Goal: Task Accomplishment & Management: Manage account settings

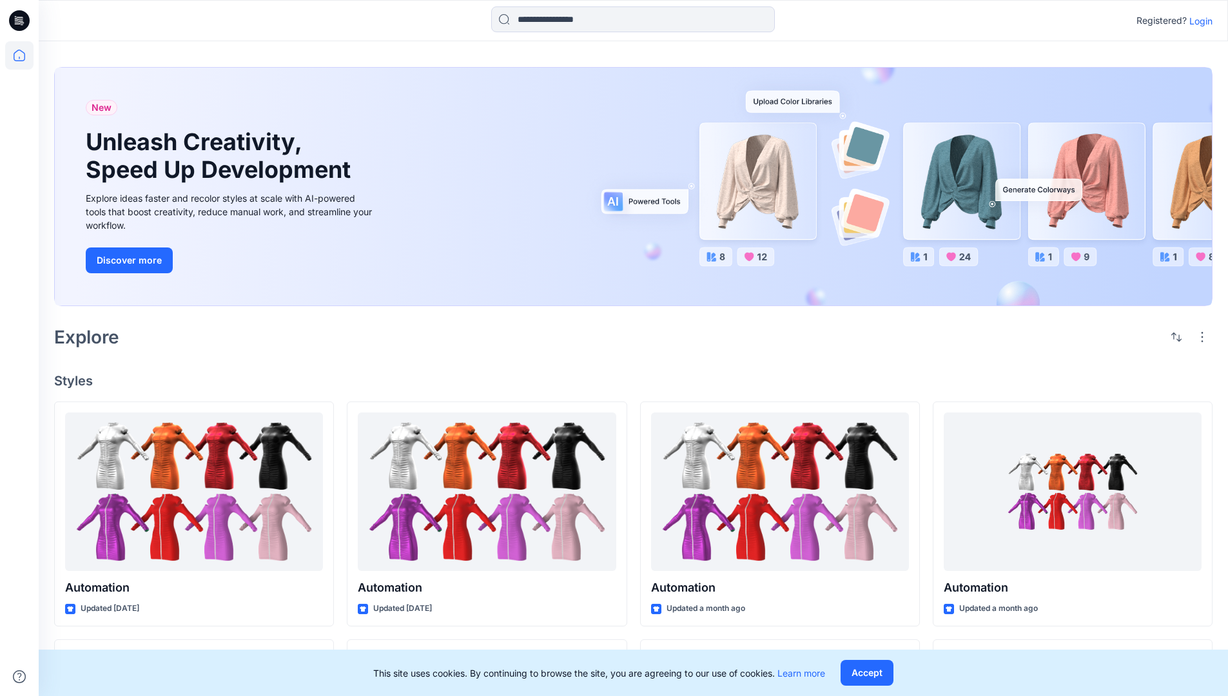
click at [1198, 21] on p "Login" at bounding box center [1201, 21] width 23 height 14
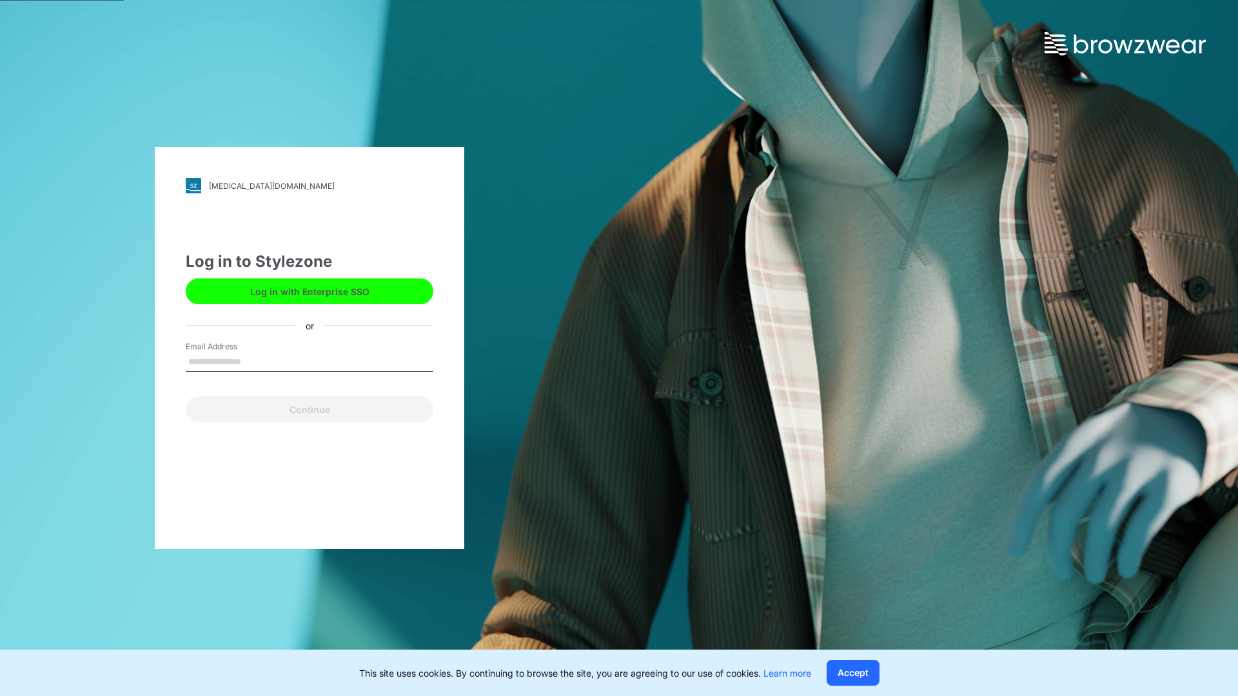
click at [255, 361] on input "Email Address" at bounding box center [310, 362] width 248 height 19
type input "**********"
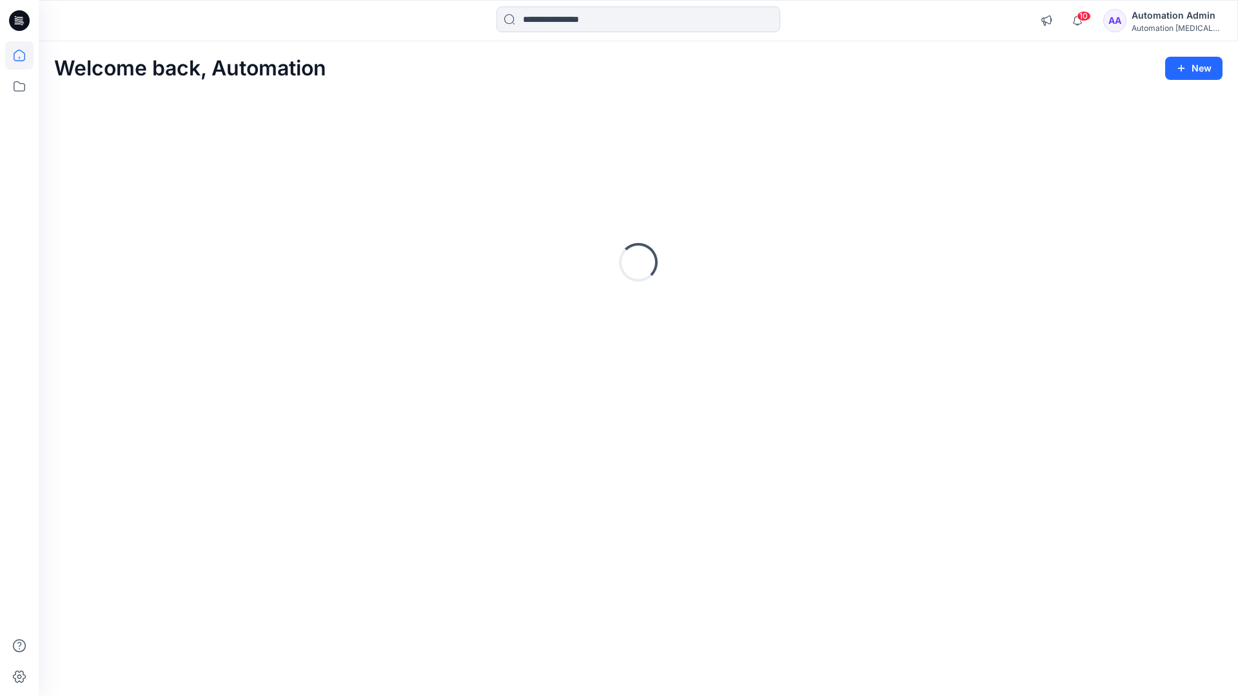
click at [25, 55] on icon at bounding box center [20, 56] width 12 height 12
click at [21, 87] on icon at bounding box center [19, 86] width 28 height 28
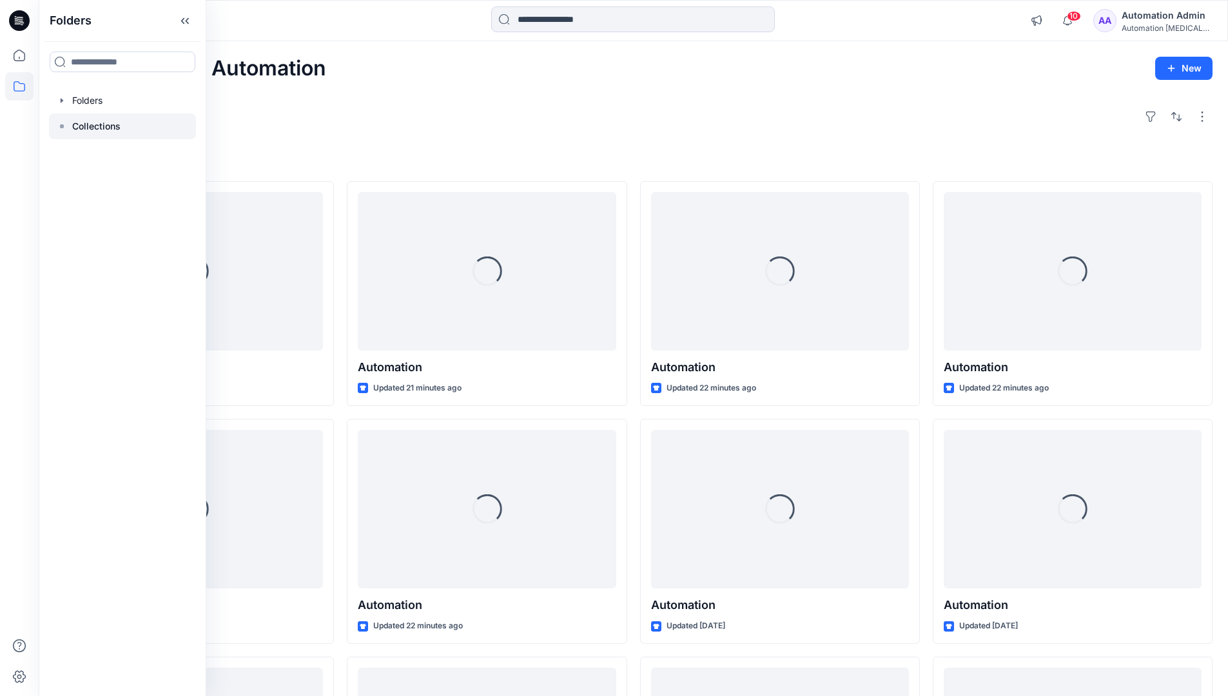
click at [96, 124] on p "Collections" at bounding box center [96, 126] width 48 height 15
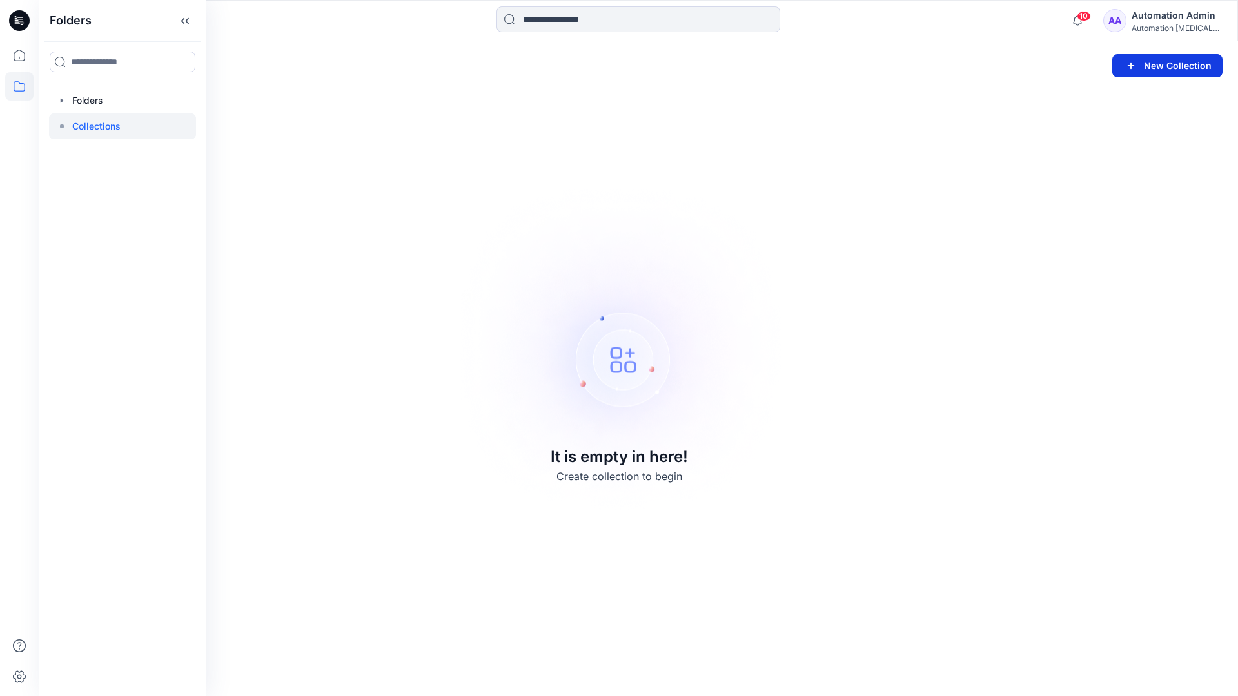
click at [1150, 66] on button "New Collection" at bounding box center [1167, 65] width 110 height 23
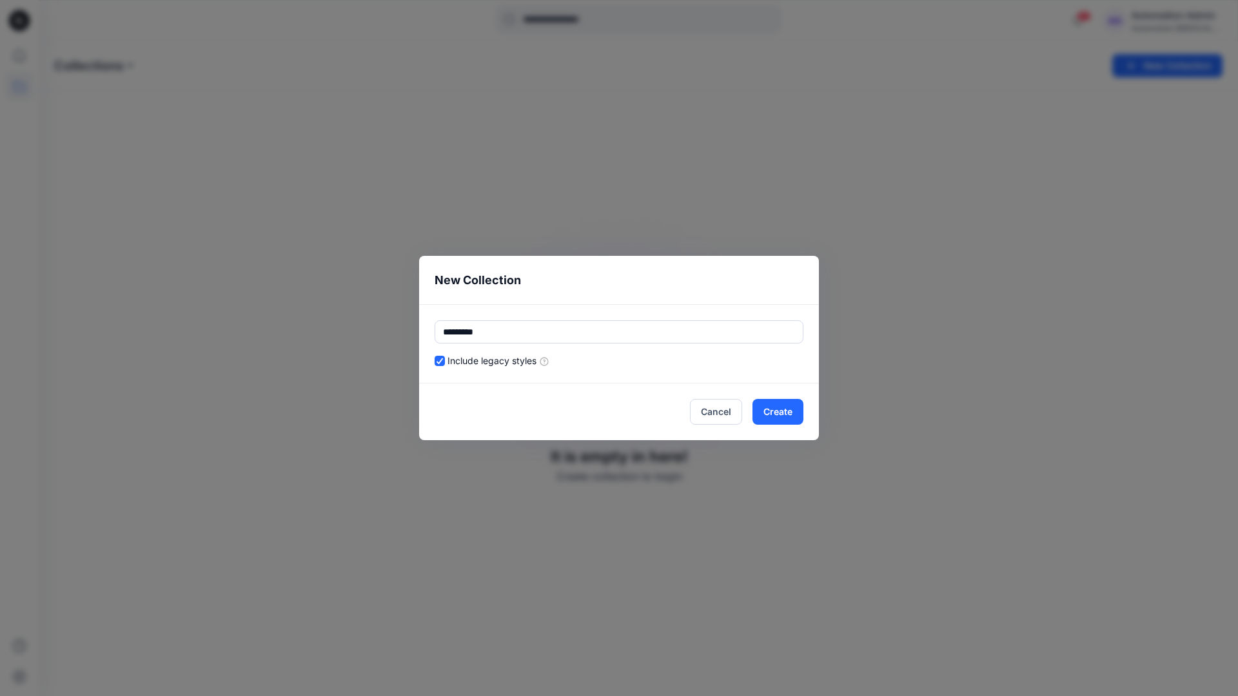
type input "*********"
click at [660, 358] on div "Include legacy styles" at bounding box center [619, 361] width 369 height 14
click at [720, 410] on button "Cancel" at bounding box center [716, 412] width 52 height 26
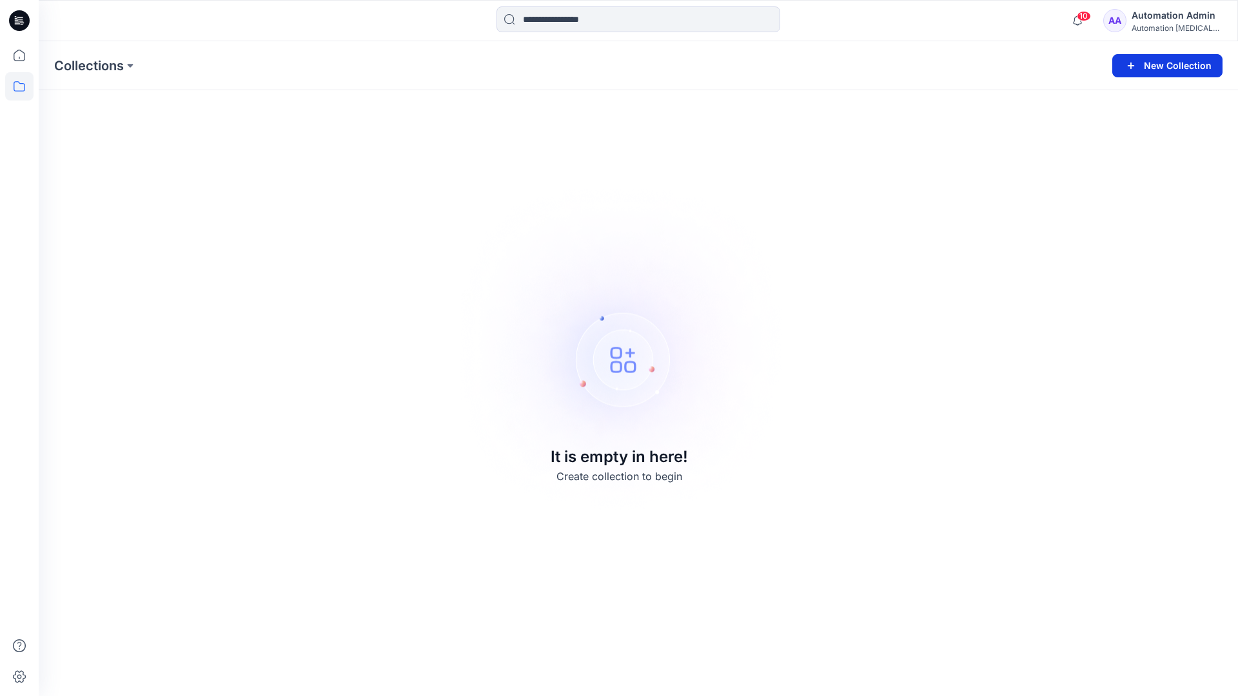
click at [1174, 64] on button "New Collection" at bounding box center [1167, 65] width 110 height 23
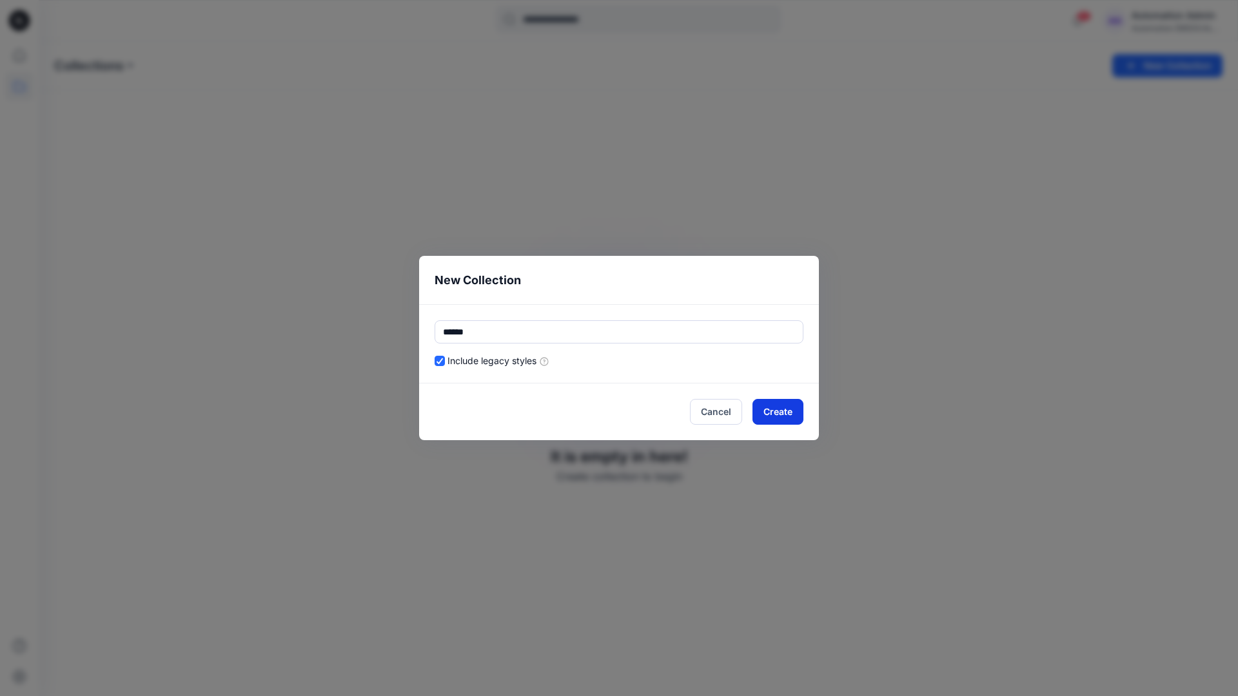
type input "******"
click at [791, 409] on button "Create" at bounding box center [777, 412] width 51 height 26
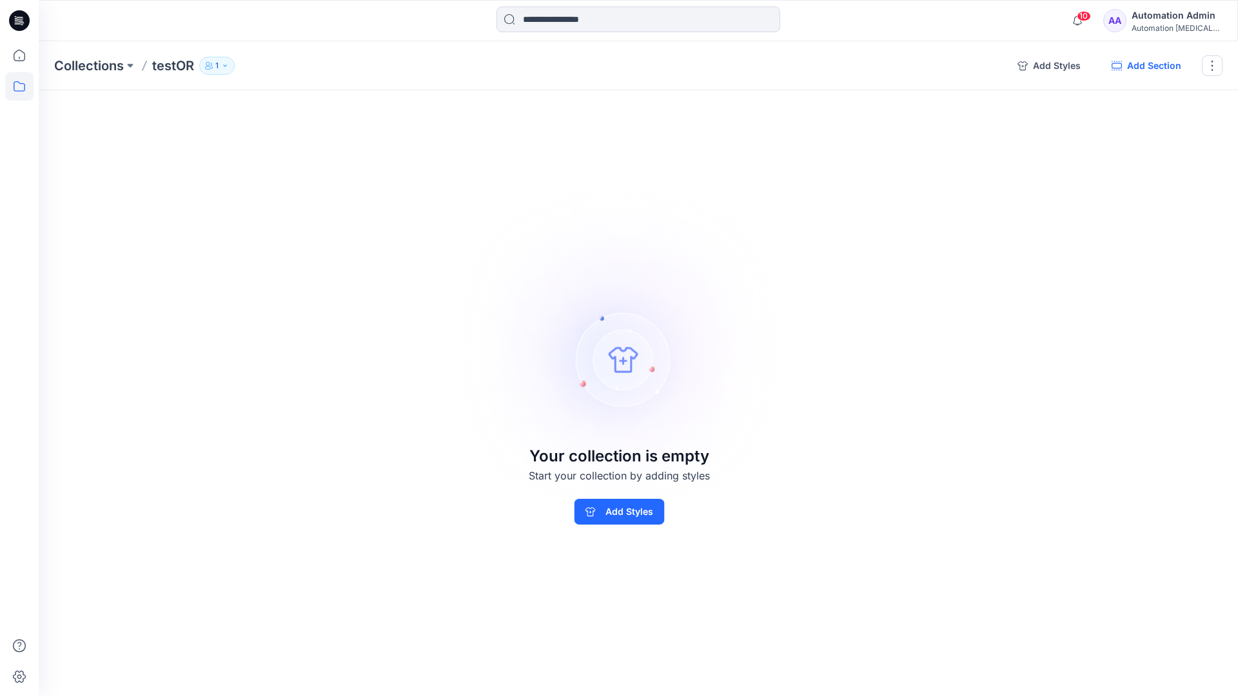
click at [1152, 66] on button "Add Section" at bounding box center [1146, 65] width 90 height 21
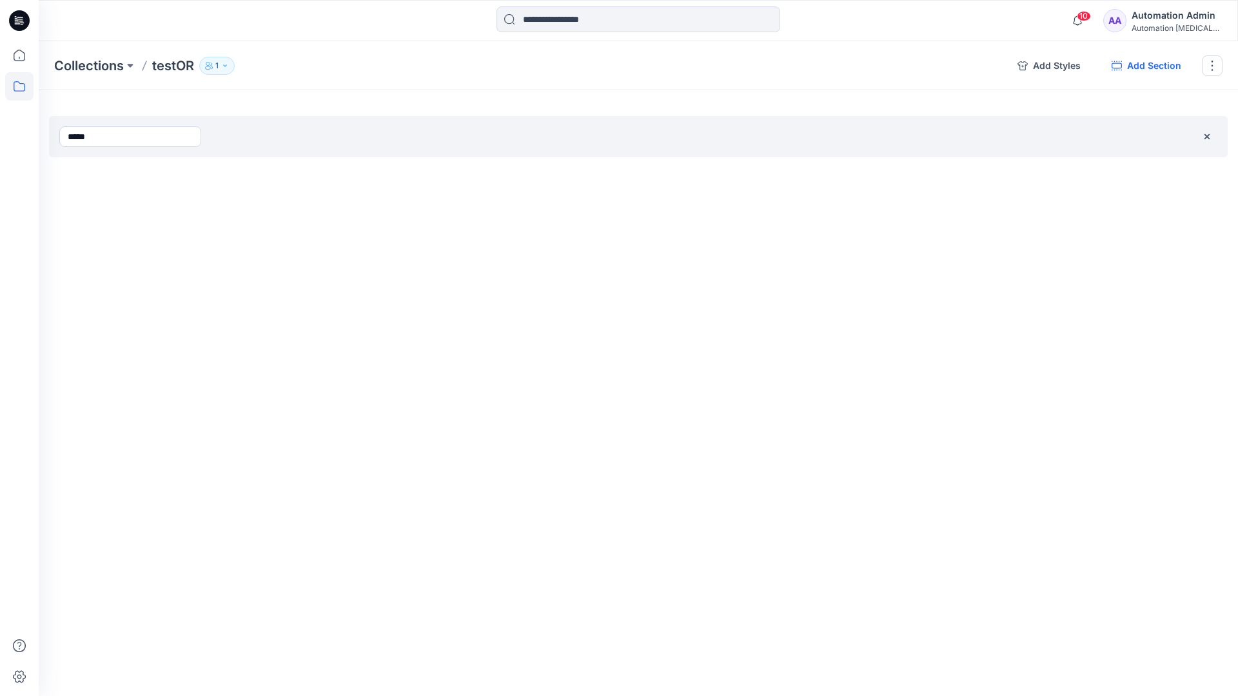
type input "*****"
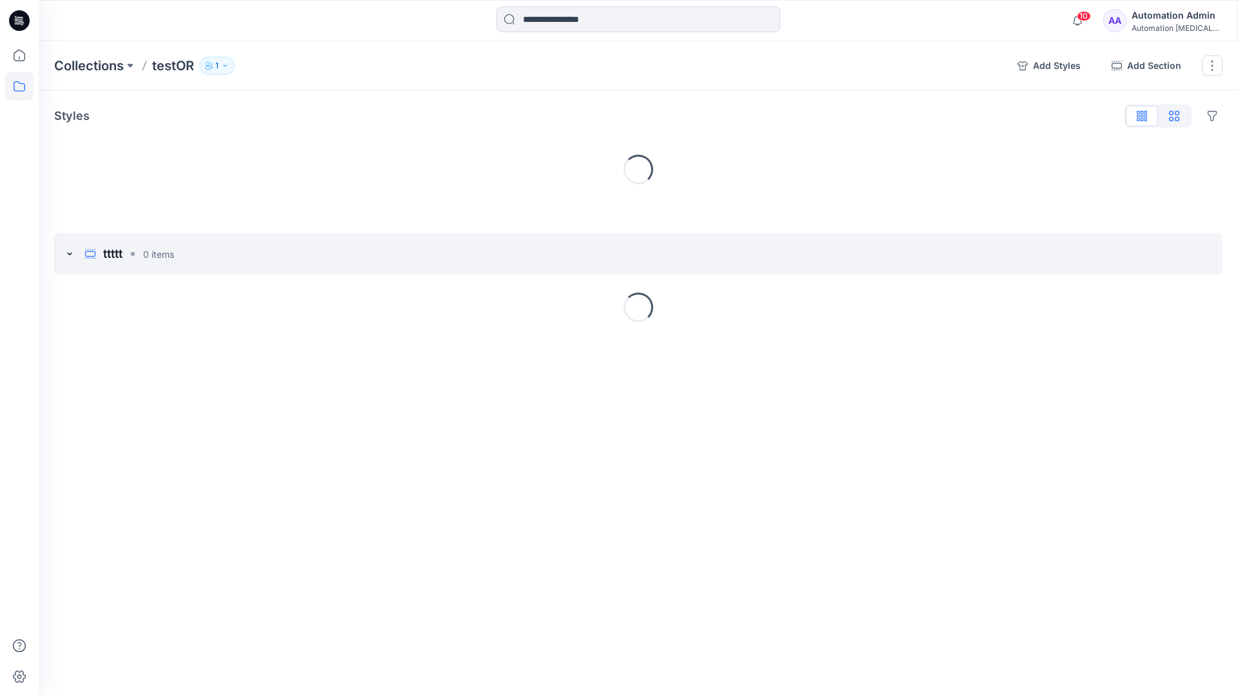
click at [1174, 117] on icon "button" at bounding box center [1174, 116] width 10 height 10
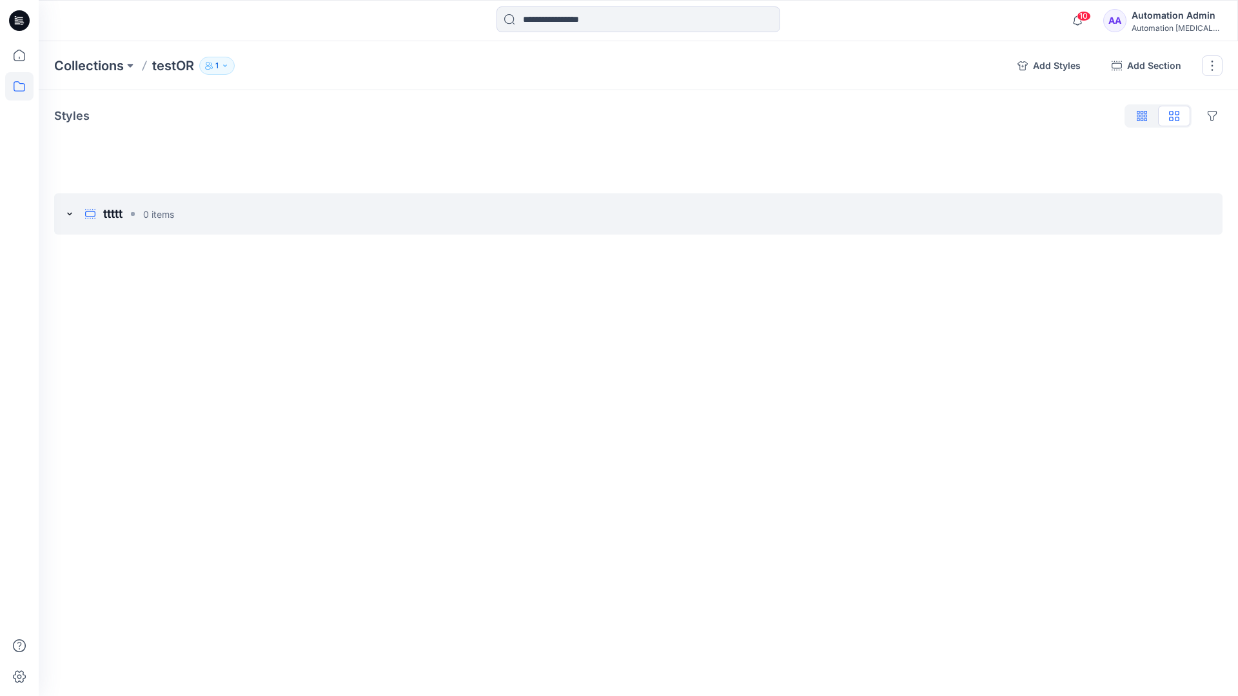
click at [1142, 117] on icon "button" at bounding box center [1142, 114] width 3 height 6
click at [1210, 66] on button "button" at bounding box center [1212, 65] width 21 height 21
click at [1144, 117] on button "Clone Collection" at bounding box center [1150, 125] width 139 height 24
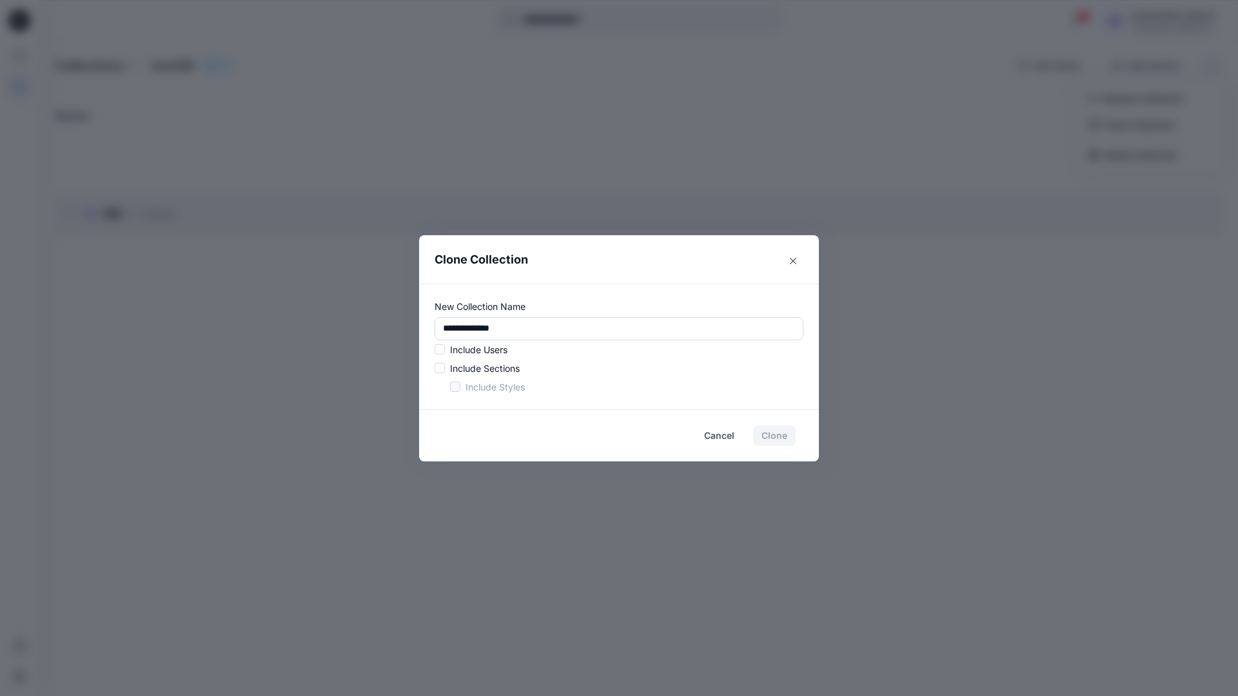
click at [477, 346] on p "Include Users" at bounding box center [478, 350] width 57 height 14
click at [442, 352] on span at bounding box center [440, 349] width 10 height 10
click at [442, 369] on span at bounding box center [440, 368] width 10 height 10
click at [453, 387] on span at bounding box center [455, 387] width 10 height 10
click at [778, 439] on button "Clone" at bounding box center [774, 436] width 43 height 21
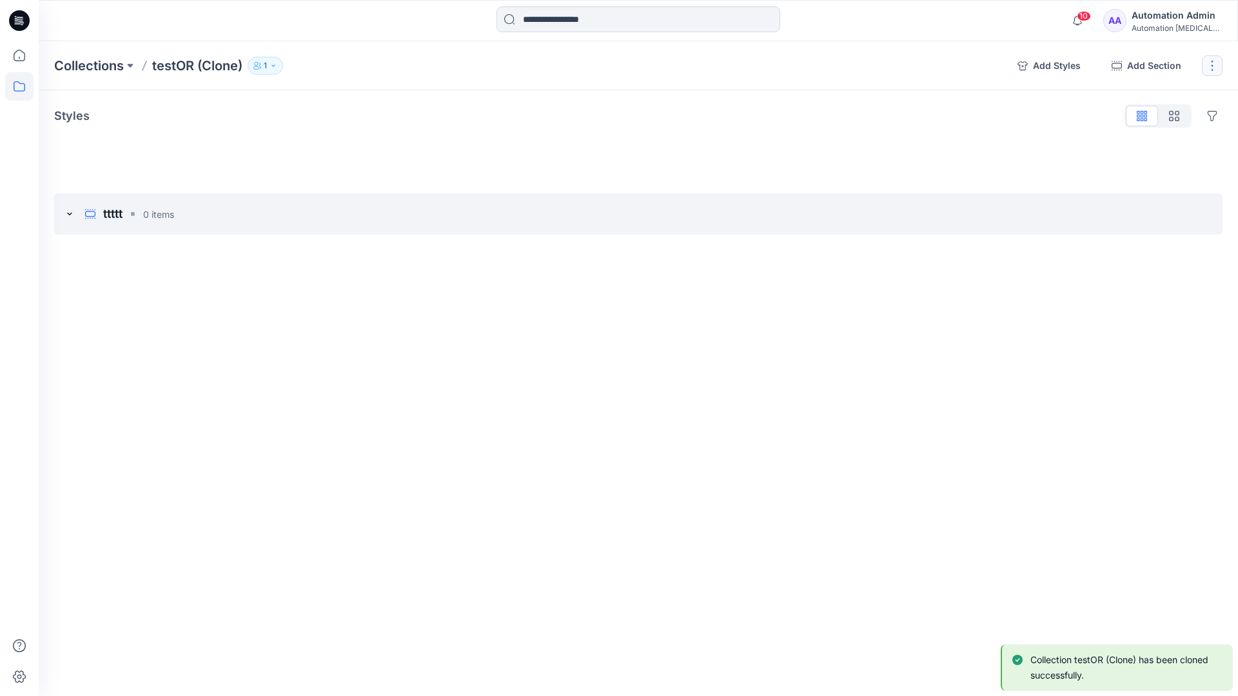
click at [1216, 64] on button "button" at bounding box center [1212, 65] width 21 height 21
click at [1151, 156] on button "Delete Collection" at bounding box center [1150, 155] width 139 height 24
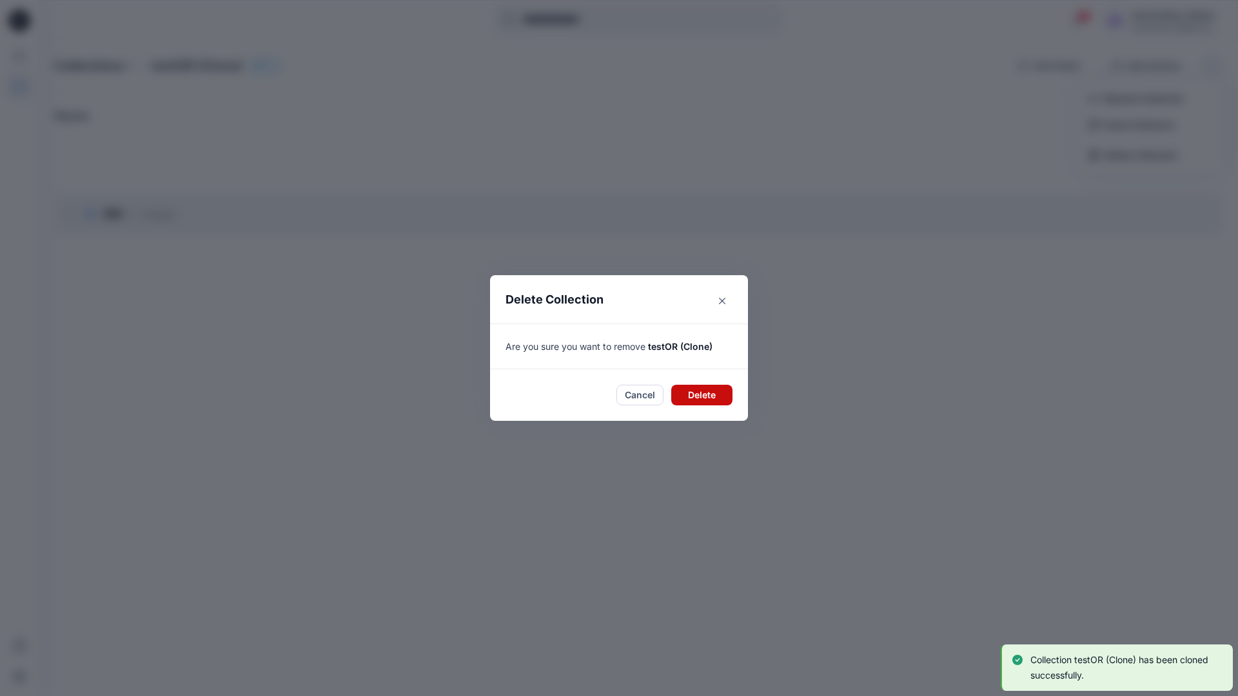
click at [694, 392] on button "Delete" at bounding box center [701, 395] width 61 height 21
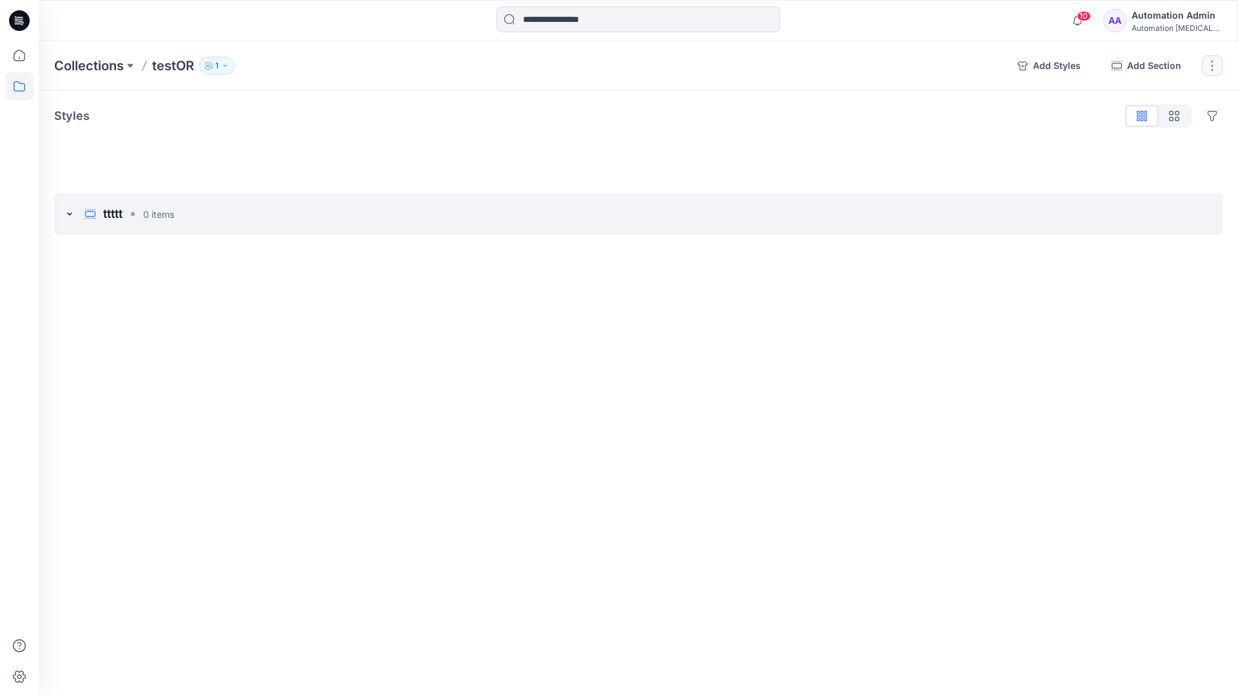
click at [1210, 65] on button "button" at bounding box center [1212, 65] width 21 height 21
click at [1124, 159] on button "Delete Collection" at bounding box center [1150, 155] width 139 height 24
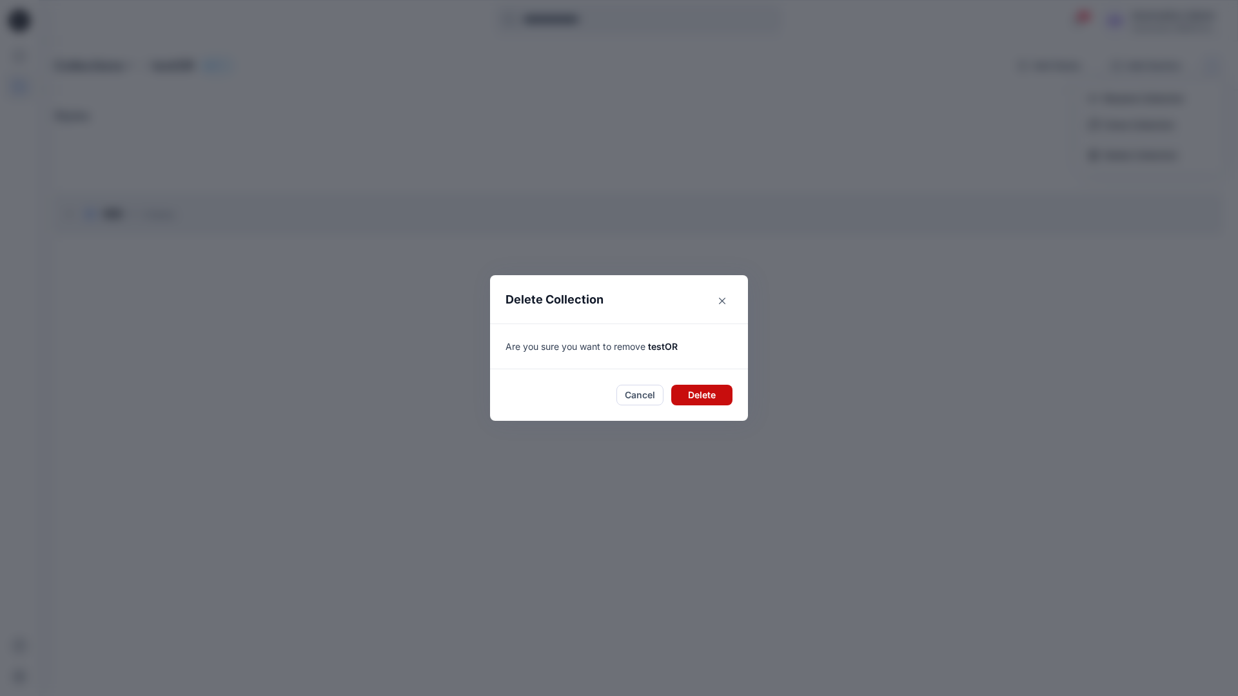
click at [706, 398] on button "Delete" at bounding box center [701, 395] width 61 height 21
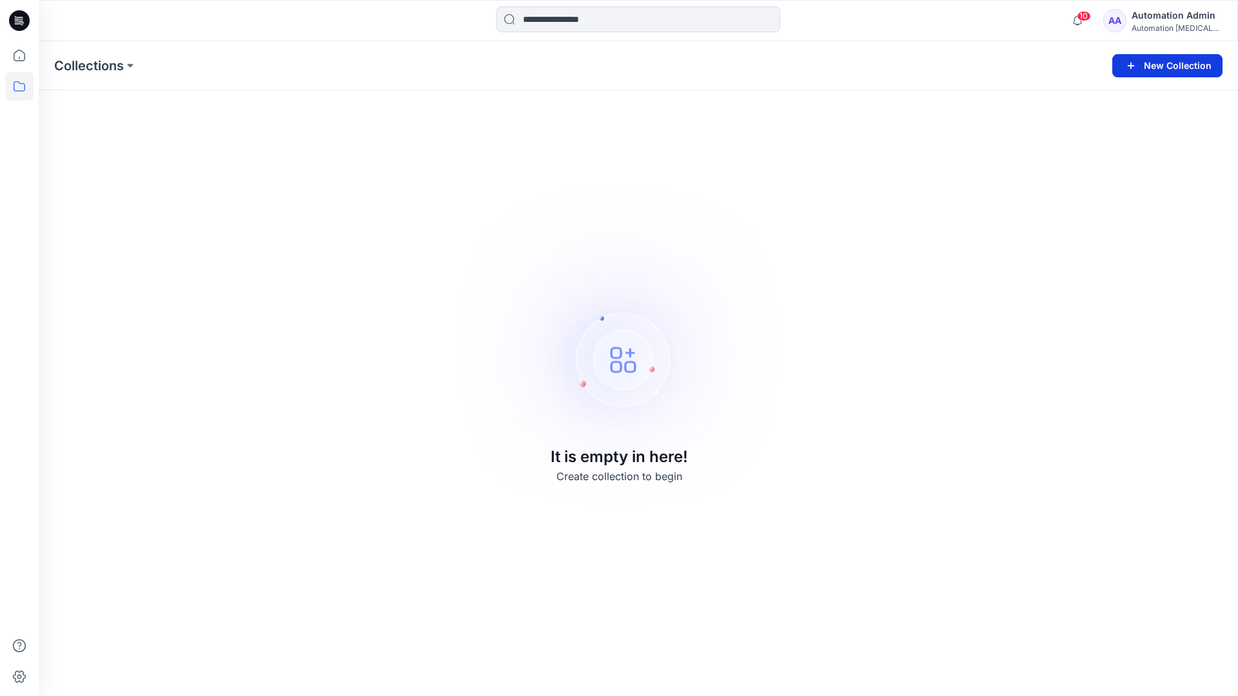
click at [1179, 69] on button "New Collection" at bounding box center [1167, 65] width 110 height 23
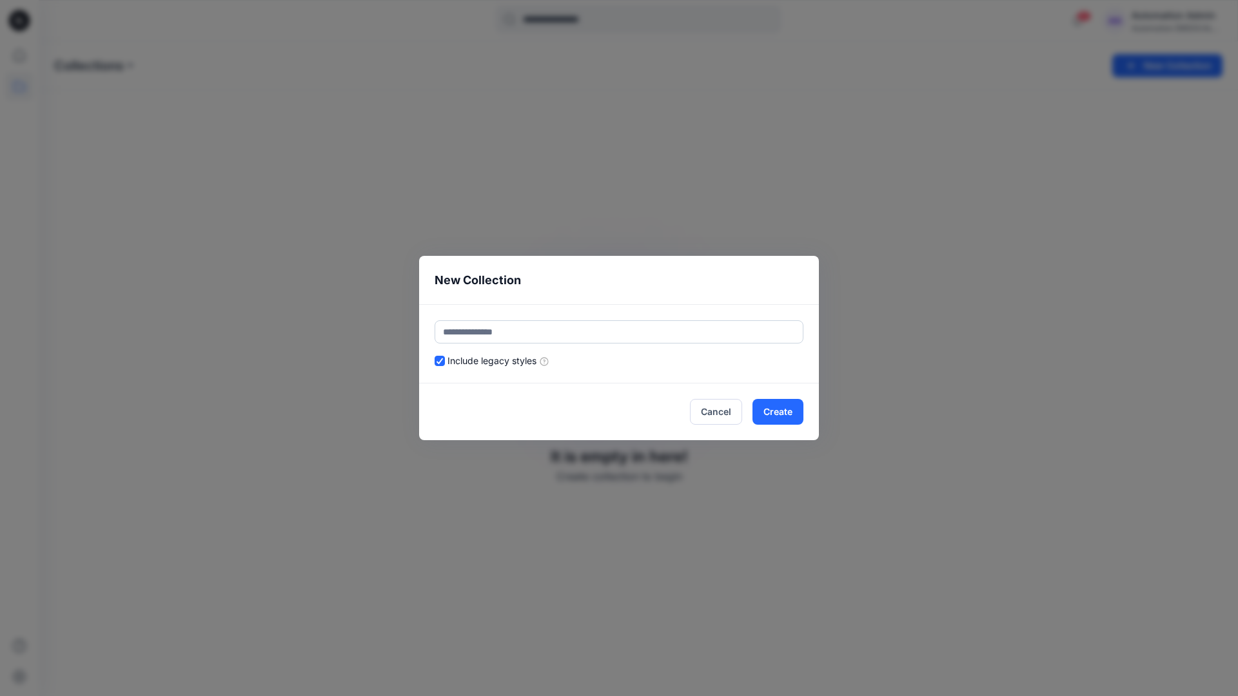
click at [577, 331] on input "text" at bounding box center [619, 331] width 369 height 23
type input "******"
click at [686, 288] on header "New Collection" at bounding box center [619, 280] width 400 height 48
click at [791, 416] on button "Create" at bounding box center [777, 412] width 51 height 26
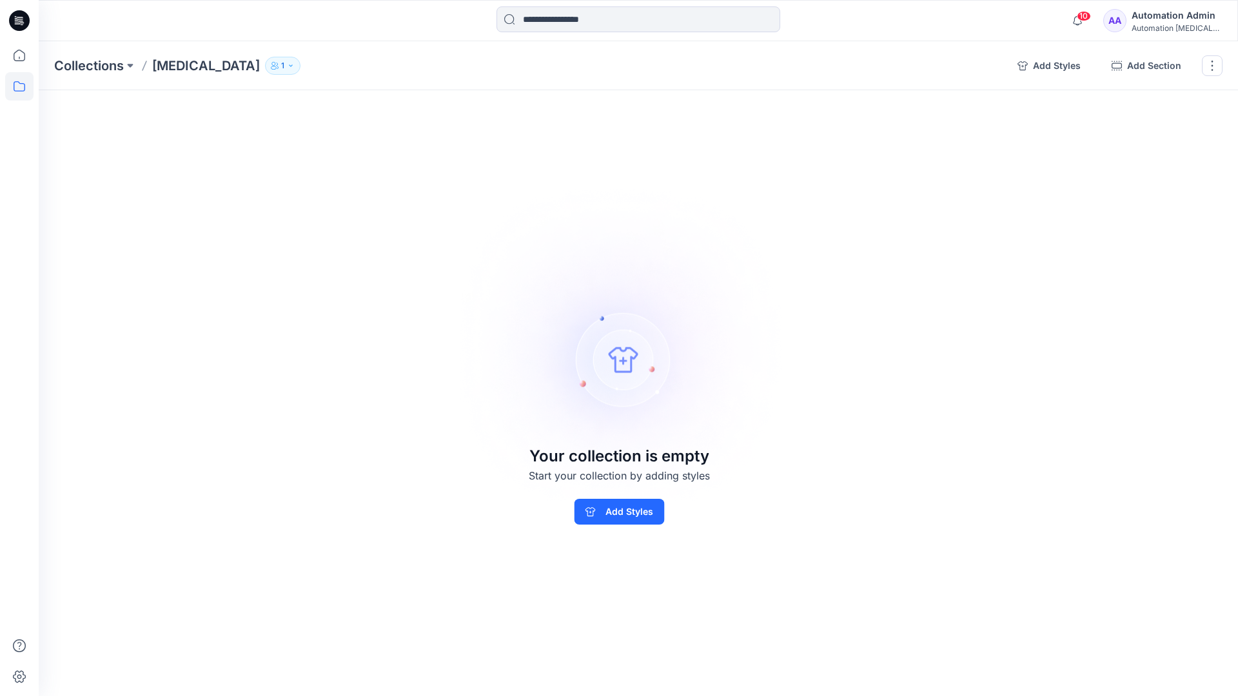
drag, startPoint x: 791, startPoint y: 416, endPoint x: 545, endPoint y: 352, distance: 254.4
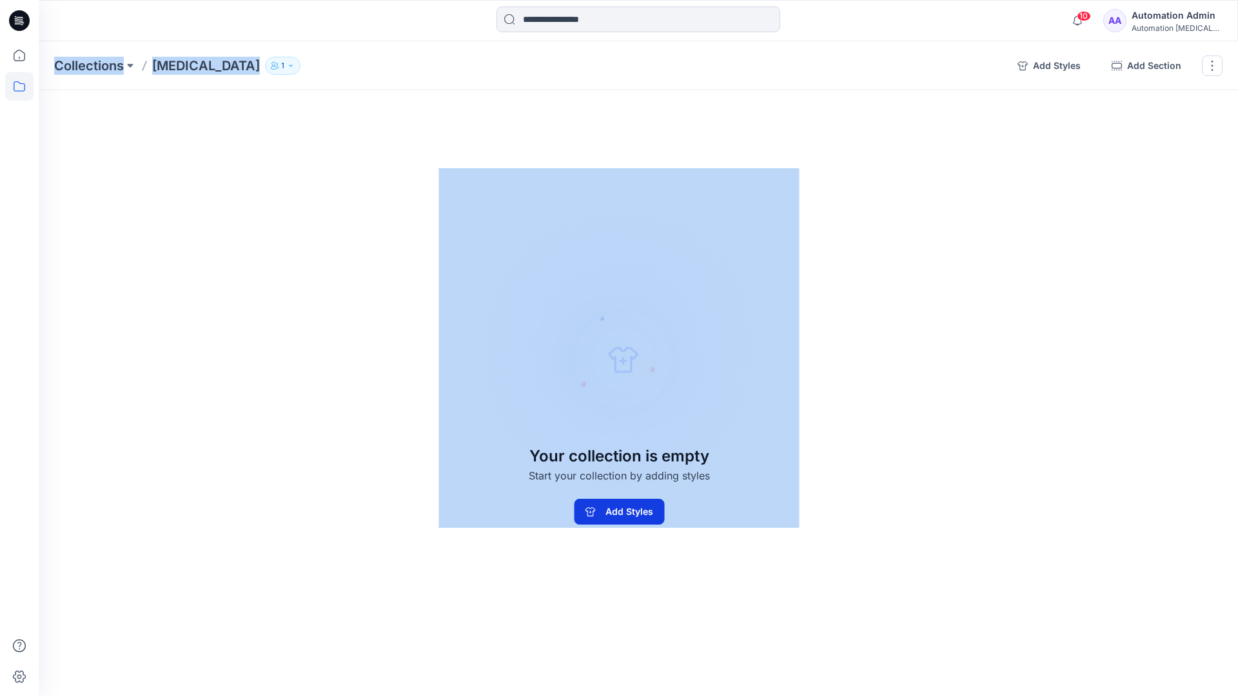
click at [593, 519] on button "Add Styles" at bounding box center [619, 512] width 90 height 26
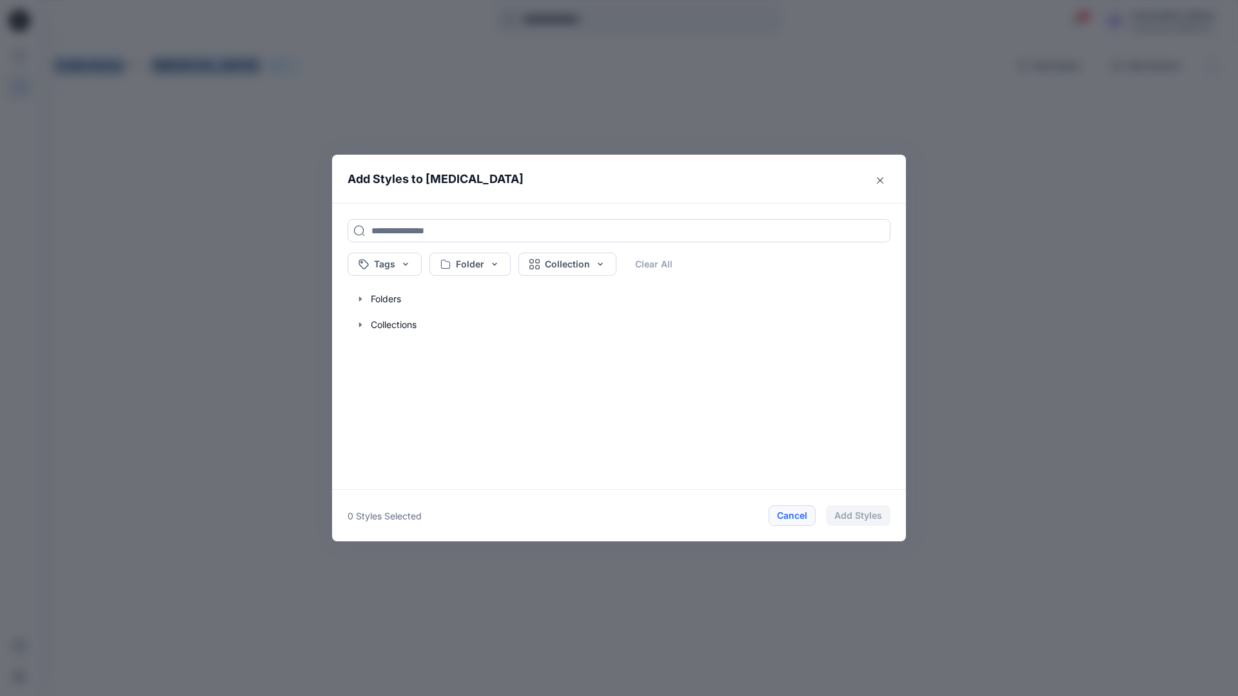
click at [791, 516] on button "Cancel" at bounding box center [792, 515] width 47 height 21
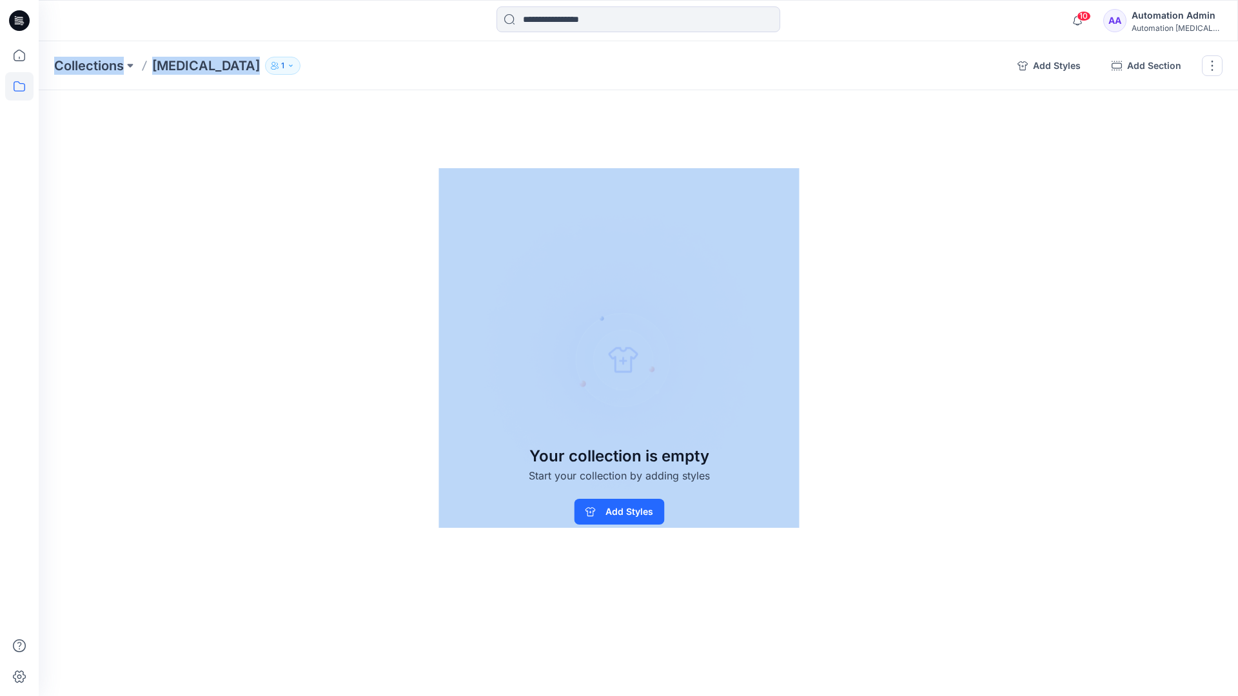
click at [1196, 15] on div "Automation Admin" at bounding box center [1177, 15] width 90 height 15
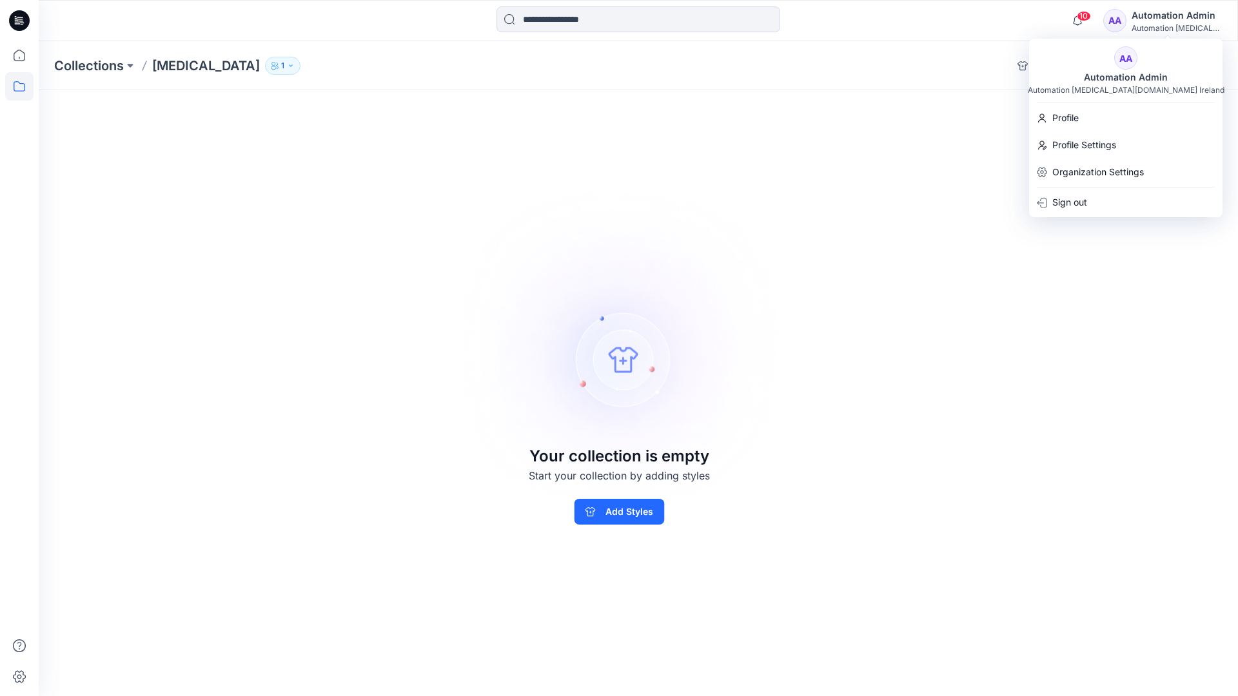
click at [912, 128] on div "Collections Testim 1 Add Styles Add Section Rename Collection Clone Collection …" at bounding box center [638, 368] width 1199 height 655
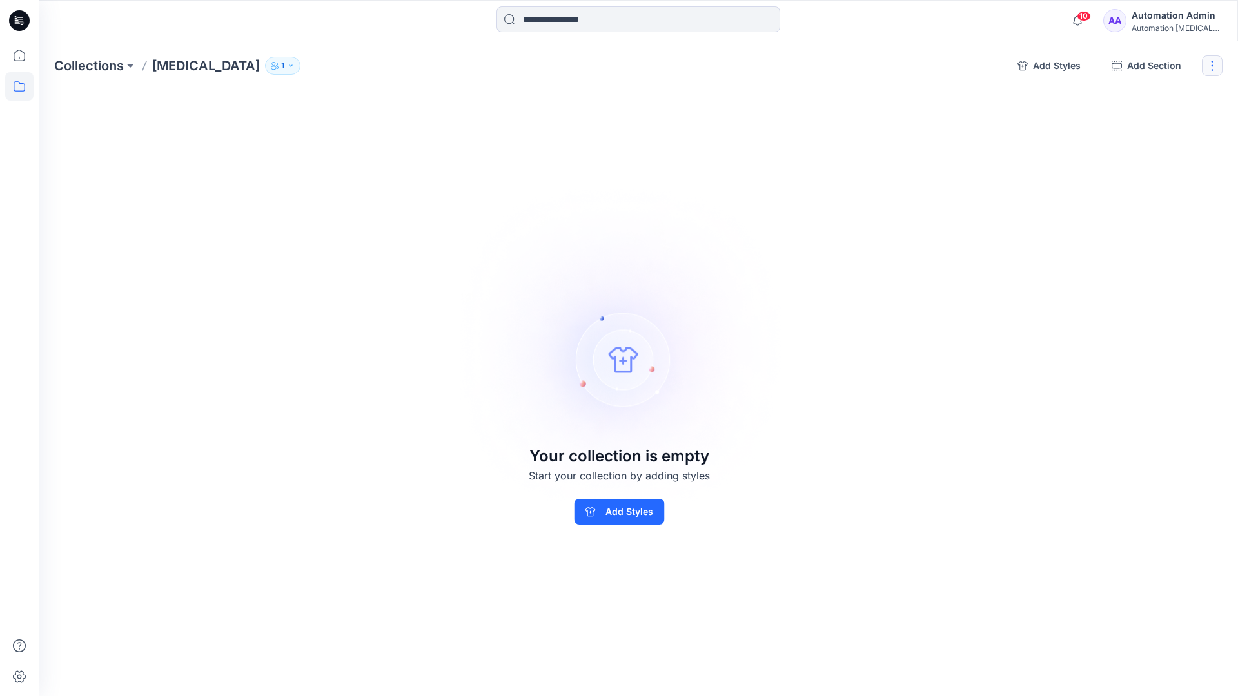
click at [1210, 70] on button "button" at bounding box center [1212, 65] width 21 height 21
click at [1137, 153] on button "Delete Collection" at bounding box center [1150, 155] width 139 height 24
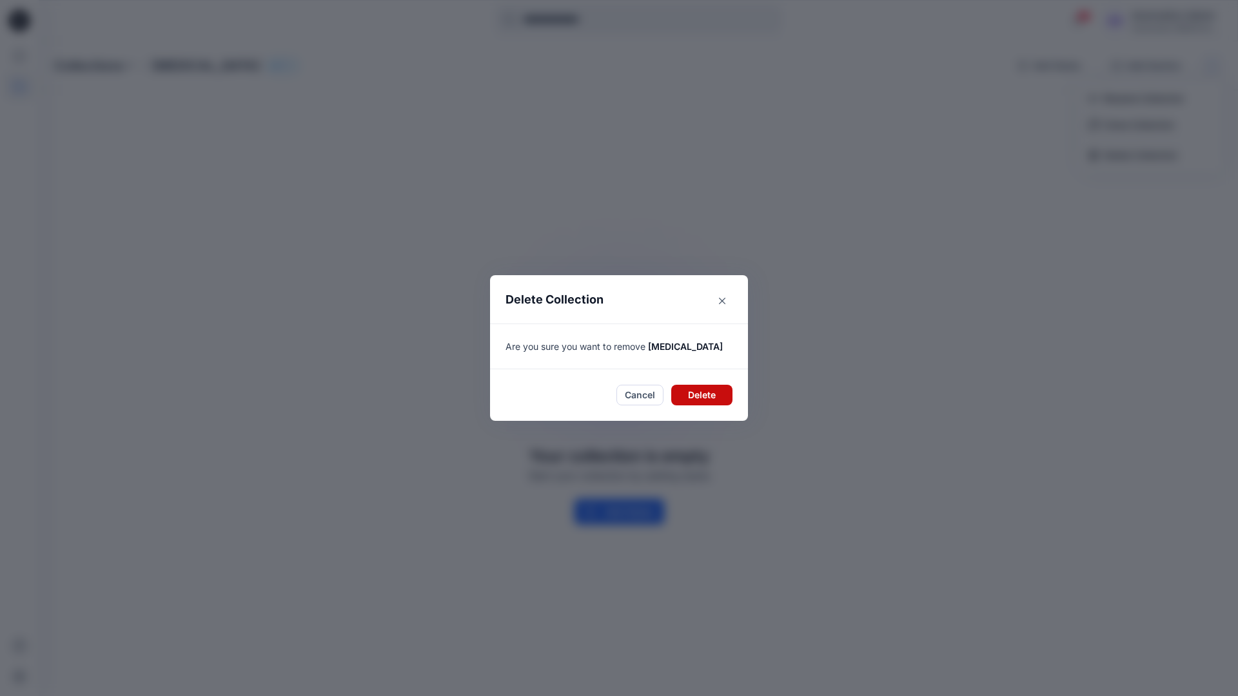
click at [692, 395] on button "Delete" at bounding box center [701, 395] width 61 height 21
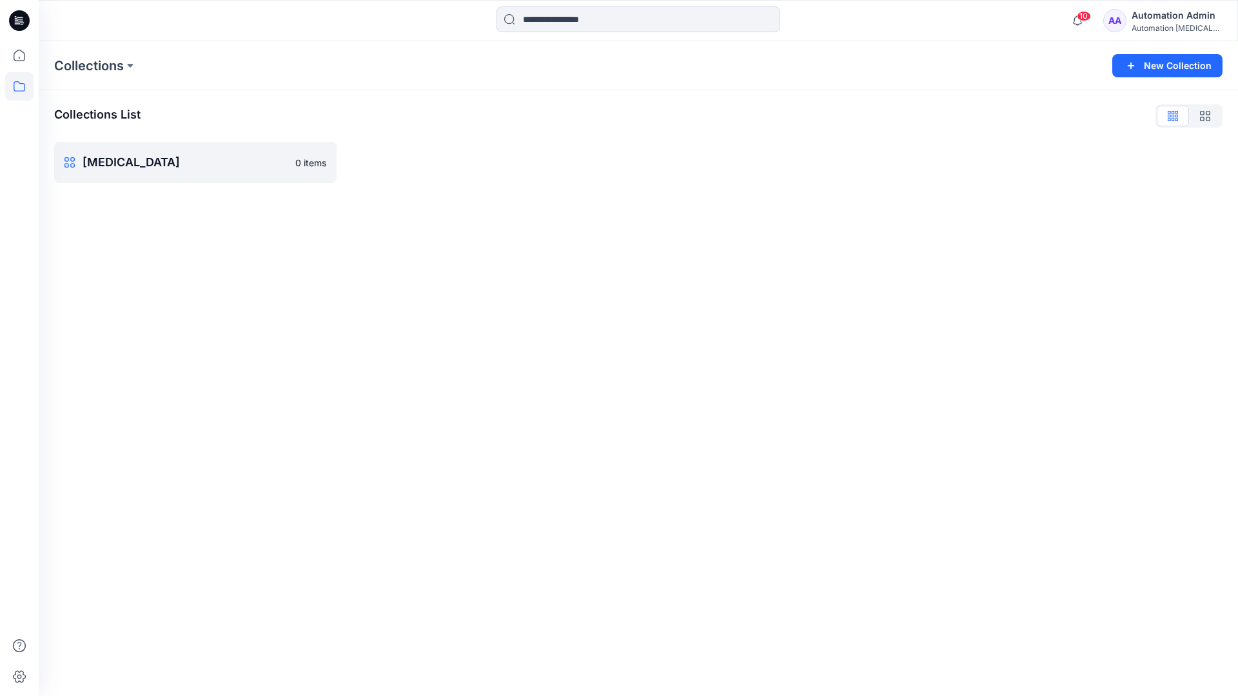
click at [1154, 21] on div "Automation Admin" at bounding box center [1177, 15] width 90 height 15
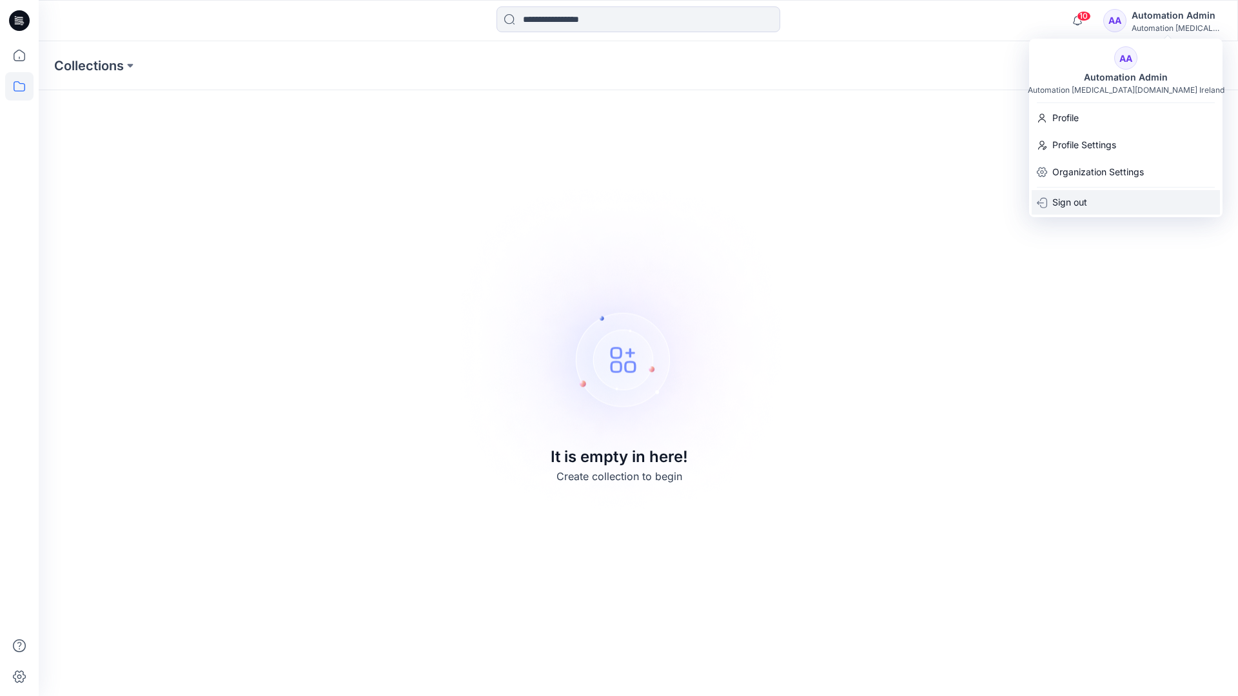
click at [1087, 198] on p "Sign out" at bounding box center [1069, 202] width 35 height 25
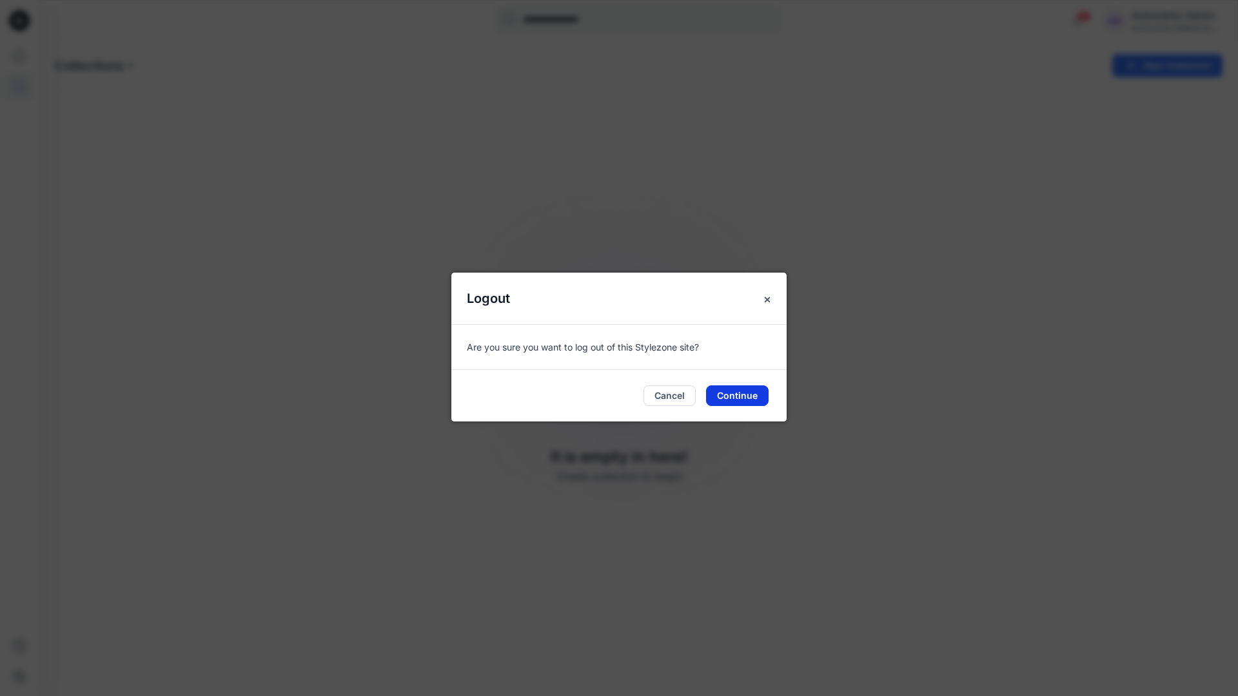
click at [737, 395] on button "Continue" at bounding box center [737, 396] width 63 height 21
